Goal: Register for event/course

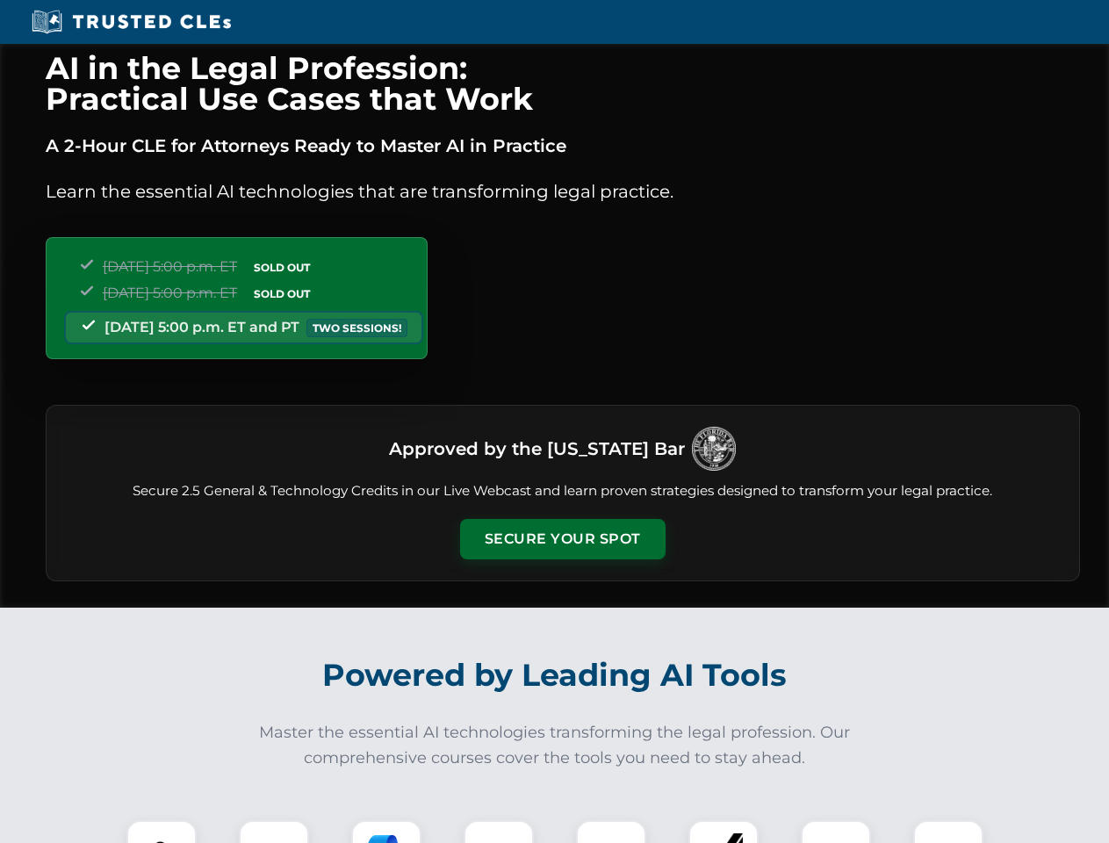
click at [562, 539] on button "Secure Your Spot" at bounding box center [562, 539] width 205 height 40
click at [162, 831] on img at bounding box center [161, 854] width 51 height 51
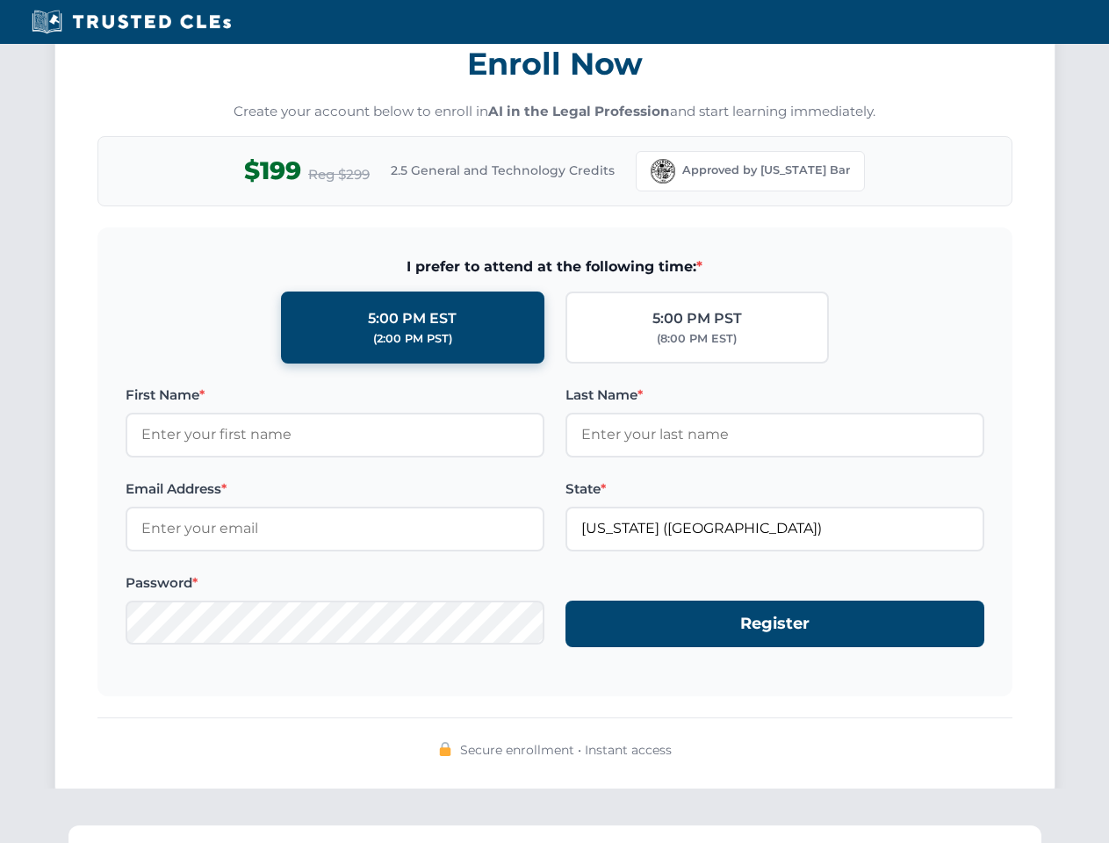
scroll to position [1723, 0]
